Goal: Transaction & Acquisition: Purchase product/service

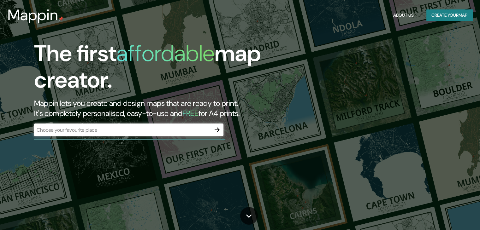
click at [116, 137] on div "​" at bounding box center [128, 131] width 189 height 14
click at [217, 132] on icon "button" at bounding box center [217, 130] width 8 height 8
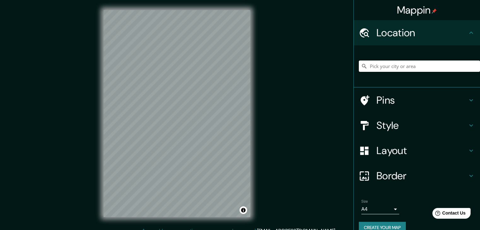
click at [384, 63] on input "Pick your city or area" at bounding box center [419, 66] width 121 height 11
type input "Parroquia [GEOGRAPHIC_DATA][PERSON_NAME], [GEOGRAPHIC_DATA], [GEOGRAPHIC_DATA],…"
click at [473, 65] on icon "Clear" at bounding box center [475, 66] width 5 height 5
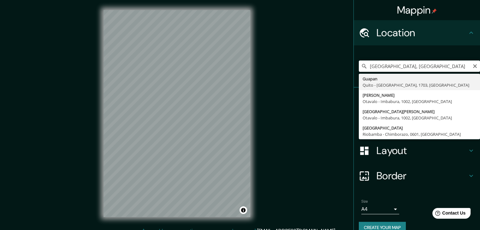
type input "[PERSON_NAME], Otavalo - Imbabura, 1002, [GEOGRAPHIC_DATA]"
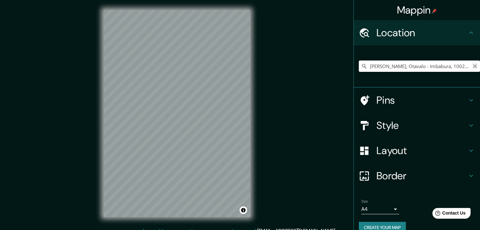
click at [473, 66] on icon "Clear" at bounding box center [475, 66] width 4 height 4
click at [421, 62] on input "[GEOGRAPHIC_DATA], [GEOGRAPHIC_DATA], [GEOGRAPHIC_DATA]" at bounding box center [419, 66] width 121 height 11
click at [206, 0] on html "Mappin Location [GEOGRAPHIC_DATA], [GEOGRAPHIC_DATA], [GEOGRAPHIC_DATA] [GEOGRA…" at bounding box center [240, 115] width 480 height 230
click at [426, 66] on input "[GEOGRAPHIC_DATA], [GEOGRAPHIC_DATA], [GEOGRAPHIC_DATA]" at bounding box center [419, 66] width 121 height 11
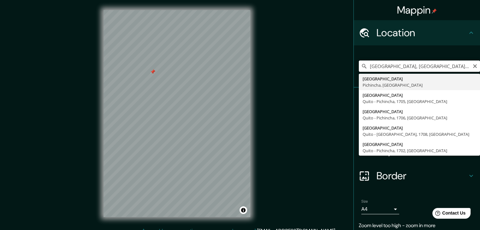
type input "[GEOGRAPHIC_DATA], [GEOGRAPHIC_DATA], [GEOGRAPHIC_DATA]"
